Goal: Task Accomplishment & Management: Complete application form

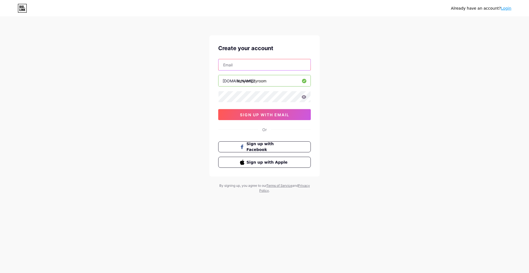
click at [245, 65] on input "text" at bounding box center [264, 64] width 92 height 11
click at [305, 98] on icon at bounding box center [304, 97] width 5 height 4
click at [287, 112] on span "sign up with email" at bounding box center [264, 114] width 49 height 5
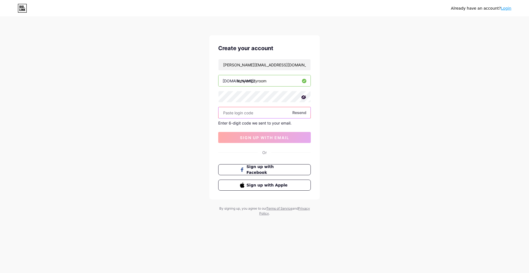
click at [253, 113] on input "text" at bounding box center [264, 112] width 92 height 11
click at [302, 111] on span "Resend" at bounding box center [299, 113] width 14 height 6
drag, startPoint x: 291, startPoint y: 64, endPoint x: 237, endPoint y: 71, distance: 54.7
click at [237, 71] on div "felicia.hultenberg2005@gmail.com bio.link/ inmyemptyroom Resend Enter 6-digit c…" at bounding box center [264, 101] width 93 height 84
click at [258, 115] on input "text" at bounding box center [264, 112] width 92 height 11
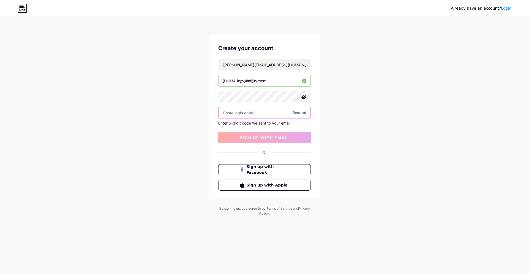
click at [270, 114] on input "text" at bounding box center [264, 112] width 92 height 11
click at [300, 114] on span "Resend" at bounding box center [299, 113] width 14 height 6
click at [294, 64] on input "Felicia.hultenberg2005@gmail.com" at bounding box center [264, 64] width 92 height 11
drag, startPoint x: 294, startPoint y: 64, endPoint x: 170, endPoint y: 61, distance: 124.6
click at [170, 61] on div "Already have an account? Login Create your account Felicia.hultenberg2005@gmail…" at bounding box center [264, 117] width 529 height 234
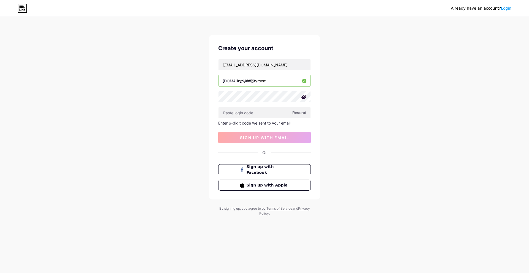
click at [304, 95] on icon at bounding box center [304, 97] width 6 height 6
click at [304, 95] on icon at bounding box center [304, 97] width 5 height 4
click at [272, 110] on input "text" at bounding box center [264, 112] width 92 height 11
click at [299, 112] on span "Resend" at bounding box center [299, 113] width 14 height 6
click at [224, 64] on input "Felhul2005@gmail.com" at bounding box center [264, 64] width 92 height 11
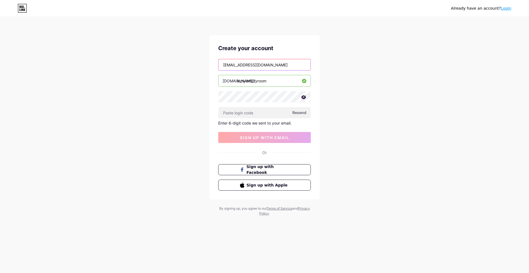
type input "[EMAIL_ADDRESS][DOMAIN_NAME]"
click at [302, 113] on span "Resend" at bounding box center [299, 113] width 14 height 6
click at [270, 112] on input "text" at bounding box center [264, 112] width 92 height 11
click at [21, 6] on icon at bounding box center [21, 7] width 1 height 2
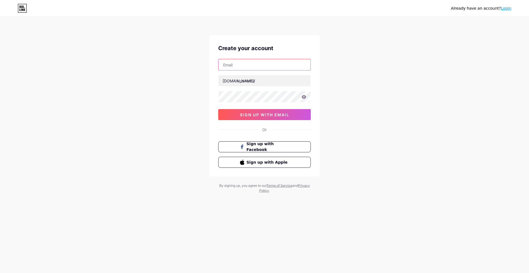
click at [251, 63] on input "text" at bounding box center [264, 64] width 92 height 11
type input "[EMAIL_ADDRESS][DOMAIN_NAME]"
click at [260, 82] on input "text" at bounding box center [264, 80] width 92 height 11
type input "inmyemptyroom"
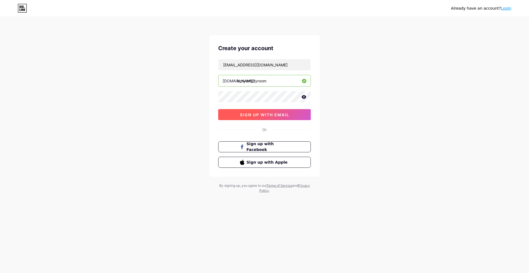
click at [260, 115] on span "sign up with email" at bounding box center [264, 114] width 49 height 5
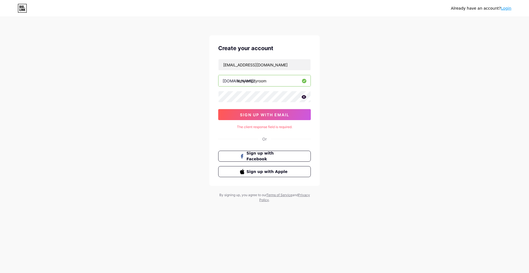
click at [306, 97] on icon at bounding box center [304, 97] width 5 height 4
click at [265, 116] on span "sign up with email" at bounding box center [264, 114] width 49 height 5
click at [278, 79] on input "inmyemptyroom" at bounding box center [264, 80] width 92 height 11
click at [274, 63] on input "[EMAIL_ADDRESS][DOMAIN_NAME]" at bounding box center [264, 64] width 92 height 11
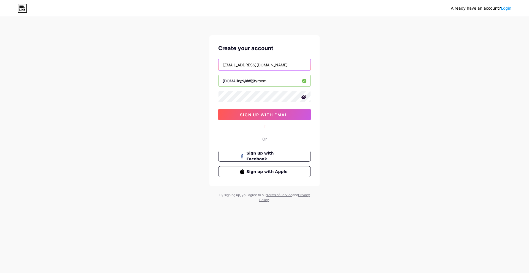
type input "[EMAIL_ADDRESS][DOMAIN_NAME]"
click at [258, 117] on span "sign up with email" at bounding box center [264, 114] width 49 height 5
click at [256, 114] on span "sign up with email" at bounding box center [264, 114] width 49 height 5
click at [264, 126] on div "Create your account felhul2005@gmail.com bio.link/ inmyemptyroom sign up with e…" at bounding box center [264, 110] width 110 height 151
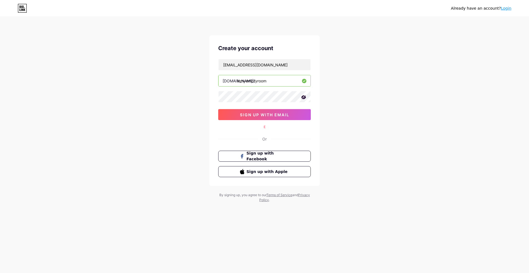
click at [264, 126] on div "E" at bounding box center [264, 127] width 93 height 5
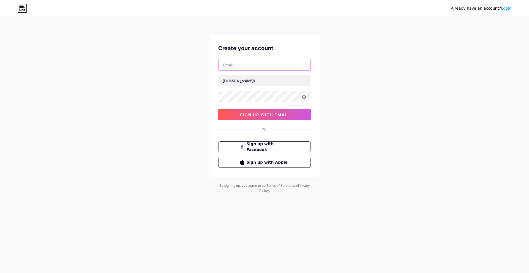
click at [254, 60] on input "text" at bounding box center [264, 64] width 92 height 11
type input "[EMAIL_ADDRESS][DOMAIN_NAME]"
click at [273, 116] on span "sign up with email" at bounding box center [264, 114] width 49 height 5
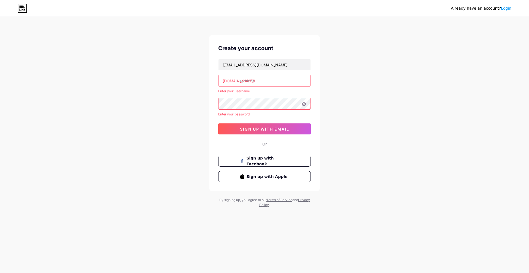
click at [232, 82] on div "[DOMAIN_NAME]/" at bounding box center [239, 81] width 33 height 6
click at [247, 78] on input "text" at bounding box center [264, 80] width 92 height 11
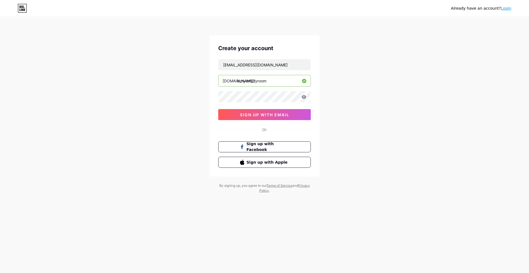
type input "inmyemptyroom"
click at [269, 113] on span "sign up with email" at bounding box center [264, 114] width 49 height 5
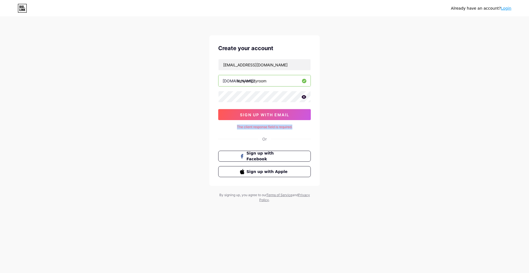
drag, startPoint x: 234, startPoint y: 128, endPoint x: 298, endPoint y: 126, distance: 63.9
click at [298, 126] on div "The client response field is required." at bounding box center [264, 127] width 93 height 5
copy div "The client response field is required."
click at [295, 79] on input "inmyemptyroom" at bounding box center [264, 80] width 92 height 11
click at [287, 63] on input "[EMAIL_ADDRESS][DOMAIN_NAME]" at bounding box center [264, 64] width 92 height 11
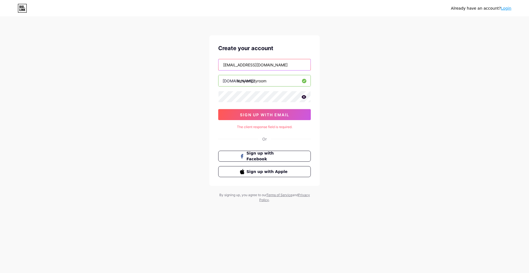
drag, startPoint x: 281, startPoint y: 64, endPoint x: 212, endPoint y: 74, distance: 69.8
click at [212, 74] on div "Create your account [EMAIL_ADDRESS][DOMAIN_NAME] [DOMAIN_NAME]/ inmyemptyroom s…" at bounding box center [264, 110] width 110 height 151
type input "[EMAIL_ADDRESS][DOMAIN_NAME]"
click at [254, 112] on span "sign up with email" at bounding box center [264, 114] width 49 height 5
click at [258, 117] on button "sign up with email" at bounding box center [264, 114] width 93 height 11
